Goal: Navigation & Orientation: Find specific page/section

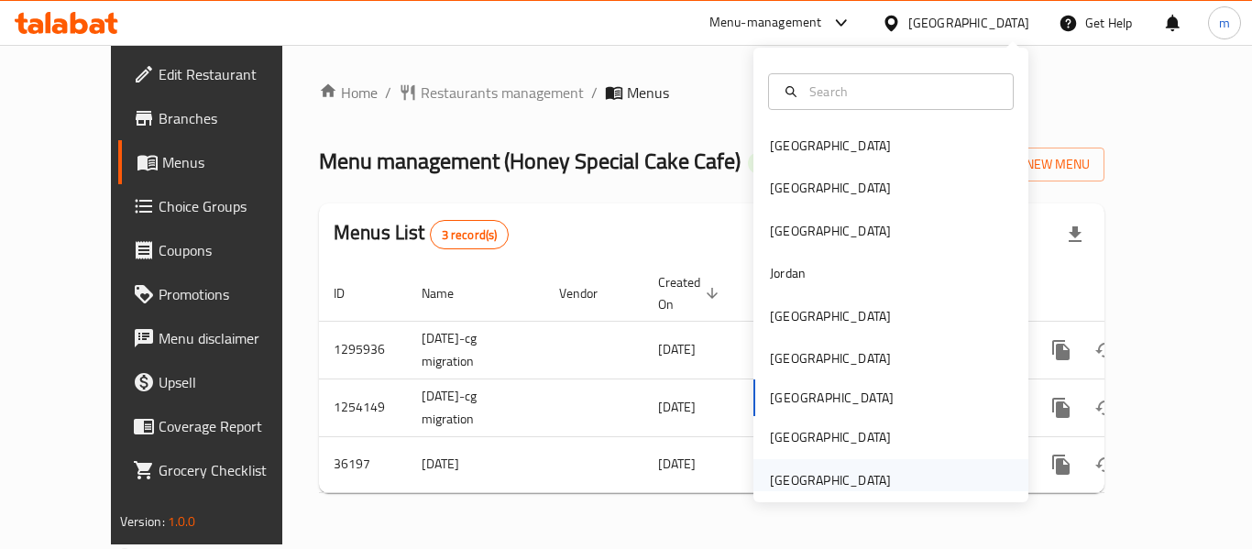
click at [777, 466] on div "[GEOGRAPHIC_DATA]" at bounding box center [830, 480] width 150 height 42
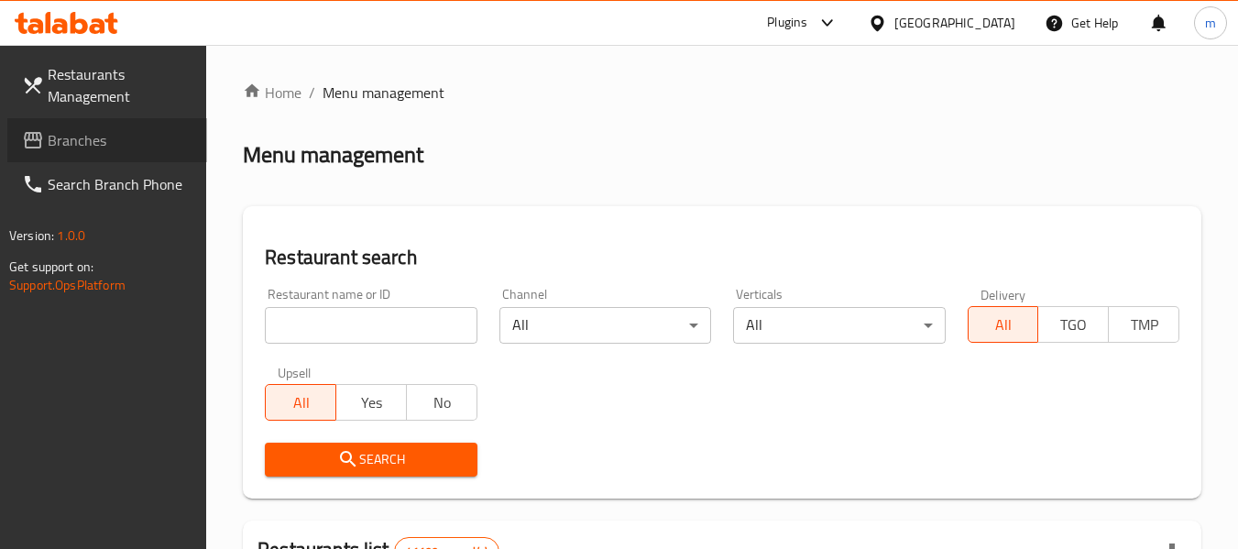
click at [87, 154] on link "Branches" at bounding box center [107, 140] width 200 height 44
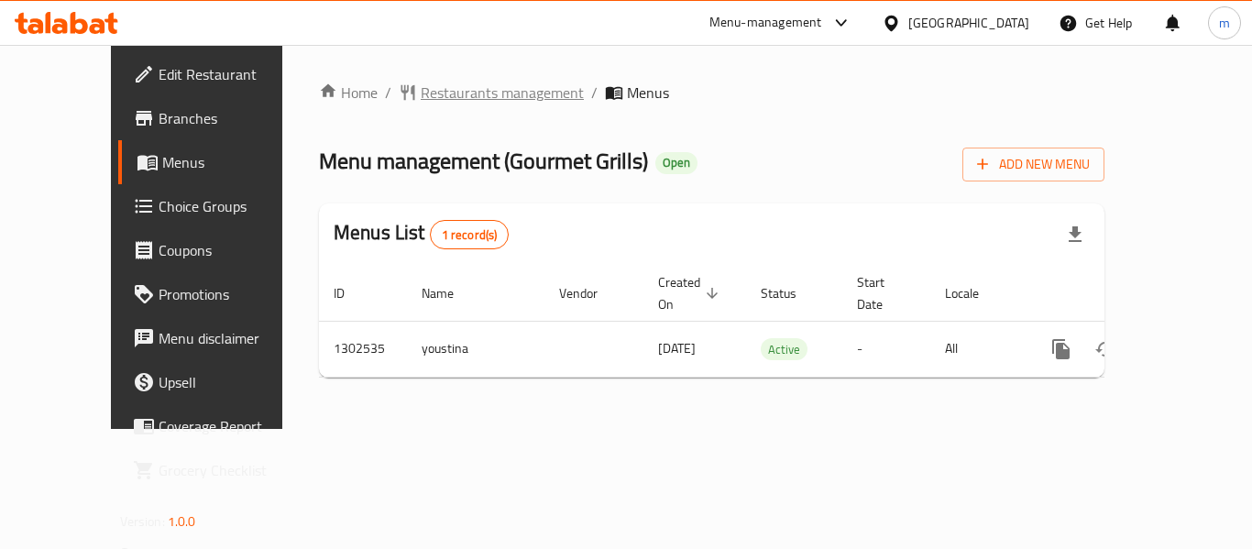
click at [455, 97] on span "Restaurants management" at bounding box center [502, 93] width 163 height 22
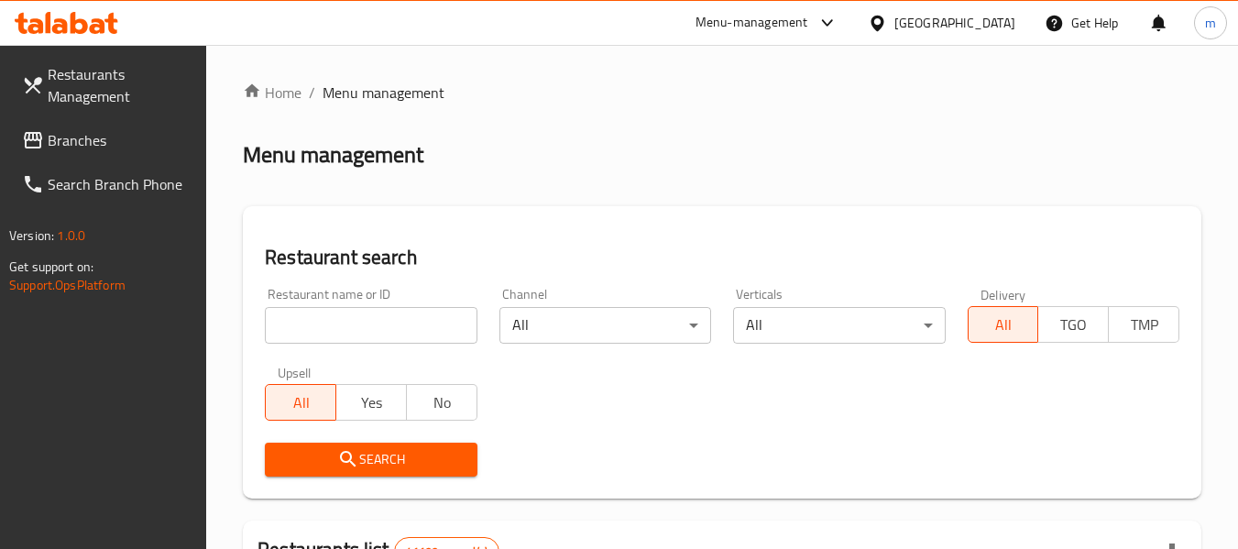
click at [115, 150] on span "Branches" at bounding box center [120, 140] width 145 height 22
